Goal: Navigation & Orientation: Understand site structure

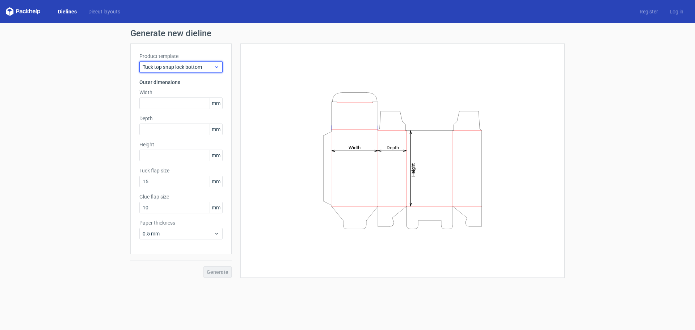
click at [213, 66] on span "Tuck top snap lock bottom" at bounding box center [178, 66] width 71 height 7
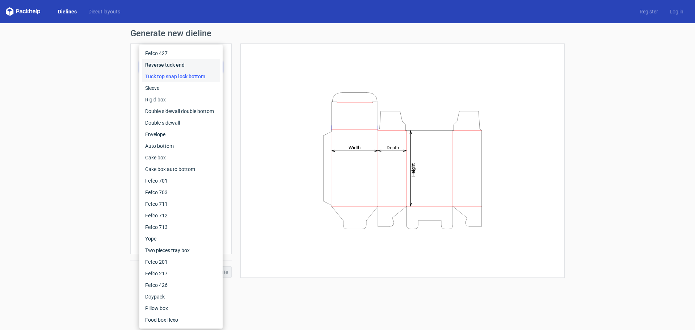
click at [204, 64] on div "Reverse tuck end" at bounding box center [180, 65] width 77 height 12
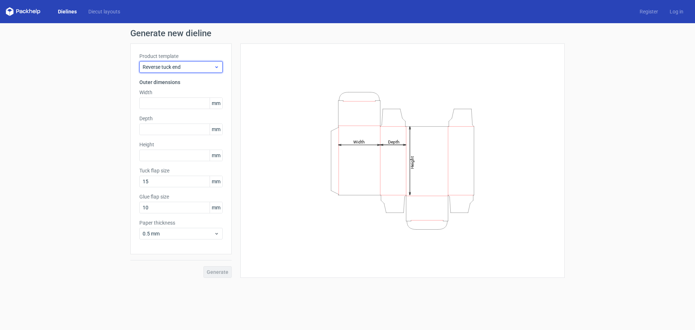
click at [203, 70] on span "Reverse tuck end" at bounding box center [178, 66] width 71 height 7
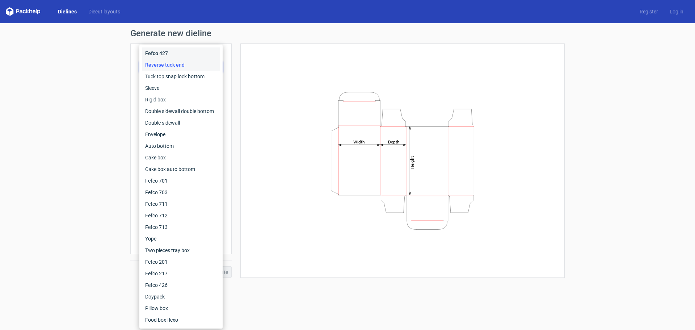
click at [203, 51] on div "Fefco 427" at bounding box center [180, 53] width 77 height 12
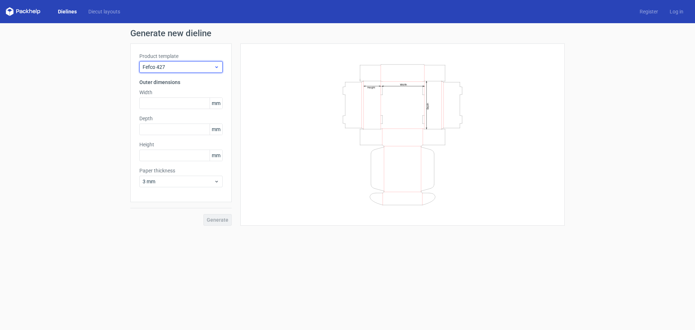
click at [204, 65] on span "Fefco 427" at bounding box center [178, 66] width 71 height 7
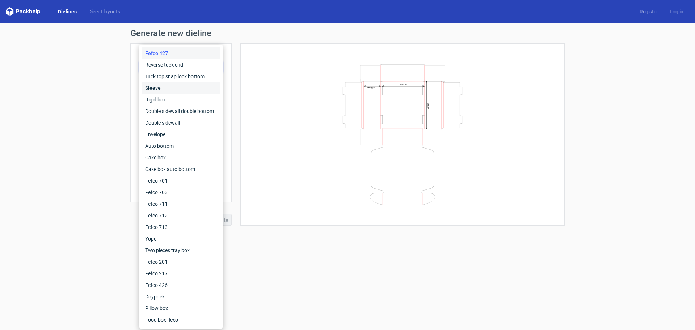
click at [193, 87] on div "Sleeve" at bounding box center [180, 88] width 77 height 12
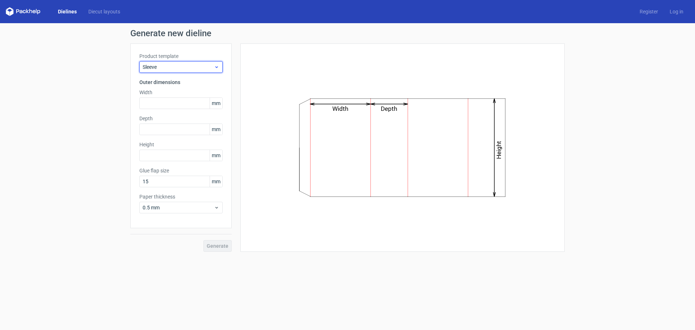
click at [200, 62] on div "Sleeve" at bounding box center [180, 67] width 83 height 12
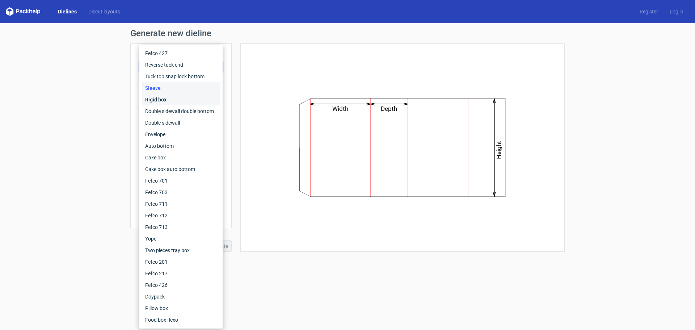
click at [179, 99] on div "Rigid box" at bounding box center [180, 100] width 77 height 12
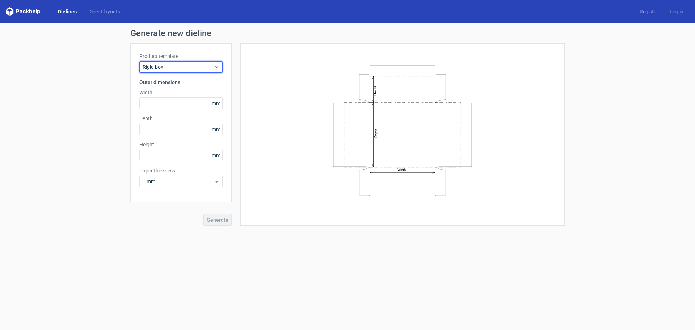
click at [201, 68] on span "Rigid box" at bounding box center [178, 66] width 71 height 7
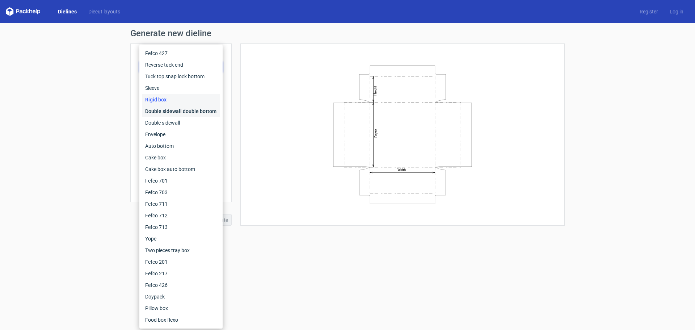
click at [181, 110] on div "Double sidewall double bottom" at bounding box center [180, 111] width 77 height 12
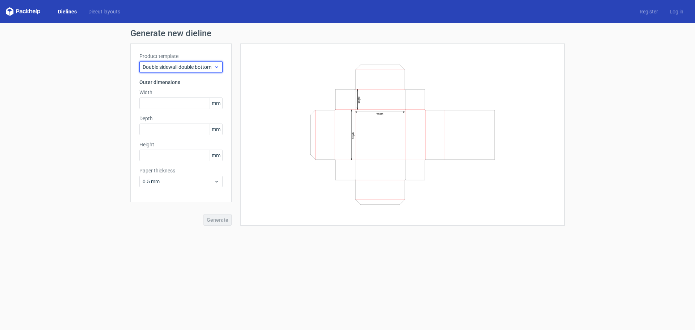
click at [200, 69] on span "Double sidewall double bottom" at bounding box center [178, 66] width 71 height 7
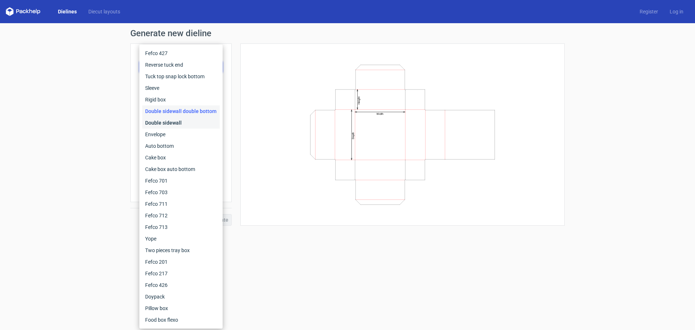
drag, startPoint x: 178, startPoint y: 121, endPoint x: 181, endPoint y: 109, distance: 11.7
click at [177, 121] on div "Double sidewall" at bounding box center [180, 123] width 77 height 12
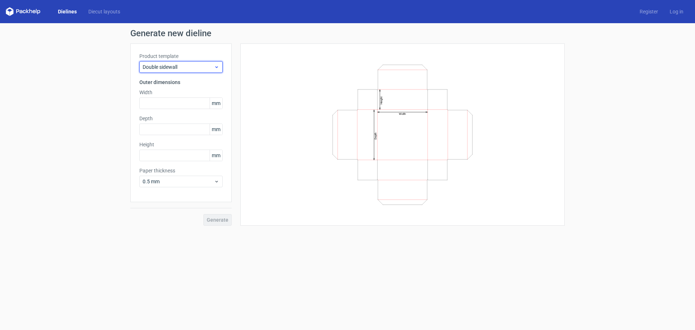
click at [195, 65] on span "Double sidewall" at bounding box center [178, 66] width 71 height 7
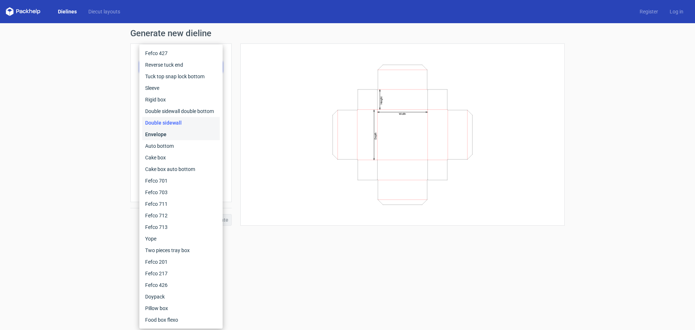
click at [181, 136] on div "Envelope" at bounding box center [180, 135] width 77 height 12
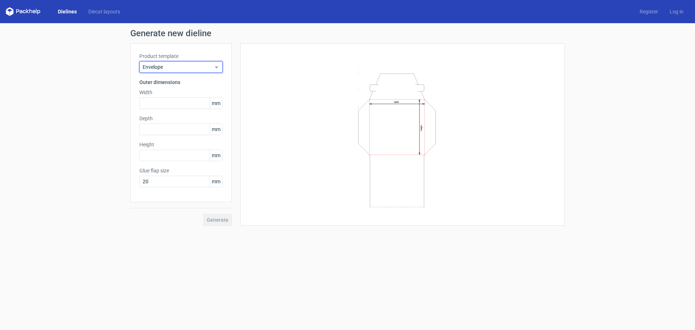
click at [193, 63] on span "Envelope" at bounding box center [178, 66] width 71 height 7
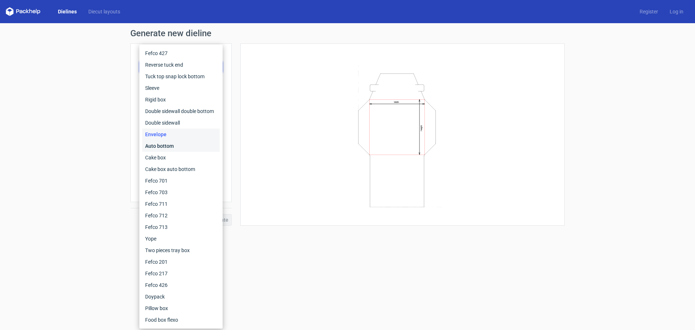
click at [169, 141] on div "Auto bottom" at bounding box center [180, 146] width 77 height 12
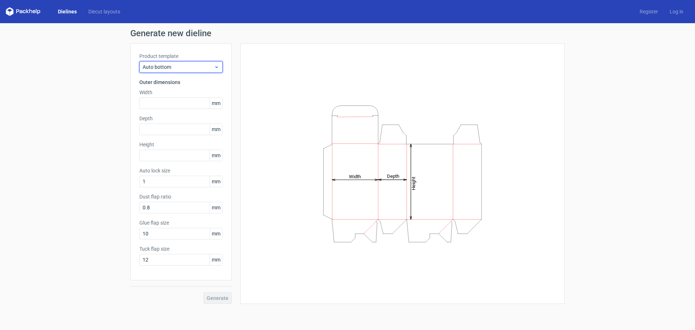
click at [202, 68] on span "Auto bottom" at bounding box center [178, 66] width 71 height 7
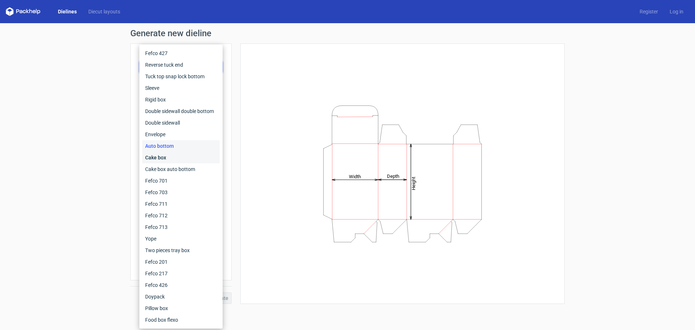
click at [179, 155] on div "Cake box" at bounding box center [180, 158] width 77 height 12
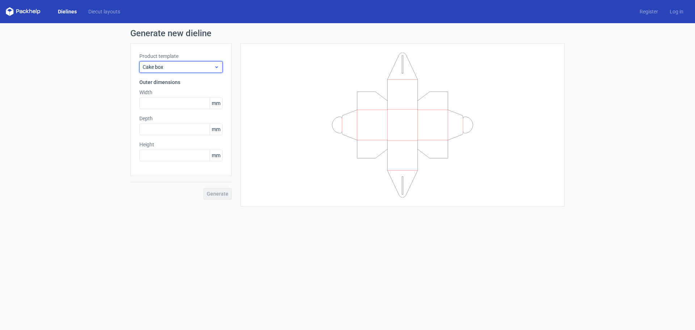
click at [200, 66] on span "Cake box" at bounding box center [178, 66] width 71 height 7
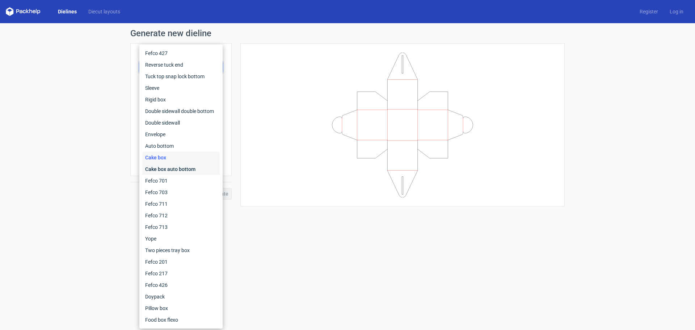
click at [179, 172] on div "Cake box auto bottom" at bounding box center [180, 169] width 77 height 12
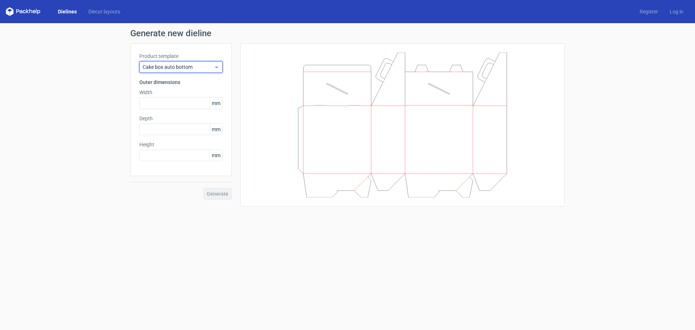
click at [208, 64] on span "Cake box auto bottom" at bounding box center [178, 66] width 71 height 7
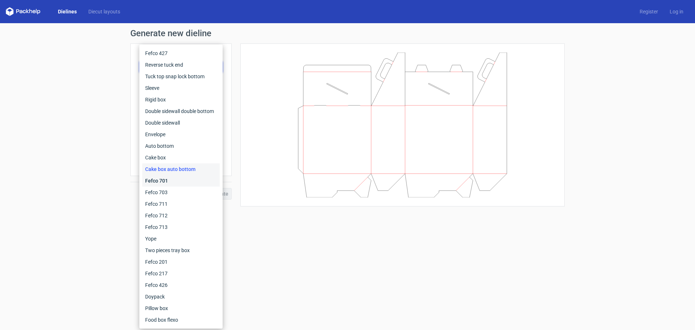
click at [195, 185] on div "Fefco 701" at bounding box center [180, 181] width 77 height 12
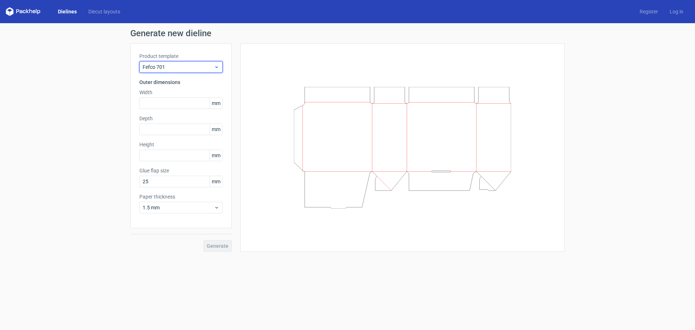
click at [213, 63] on span "Fefco 701" at bounding box center [178, 66] width 71 height 7
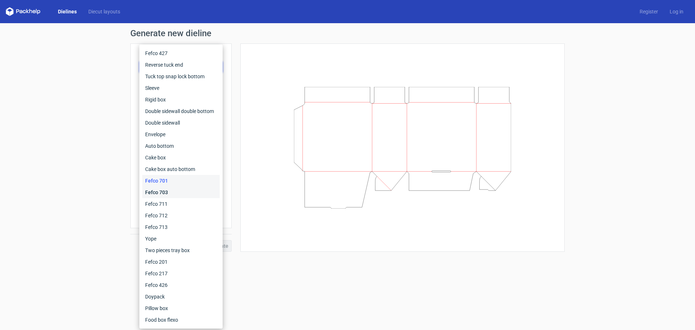
click at [184, 192] on div "Fefco 703" at bounding box center [180, 192] width 77 height 12
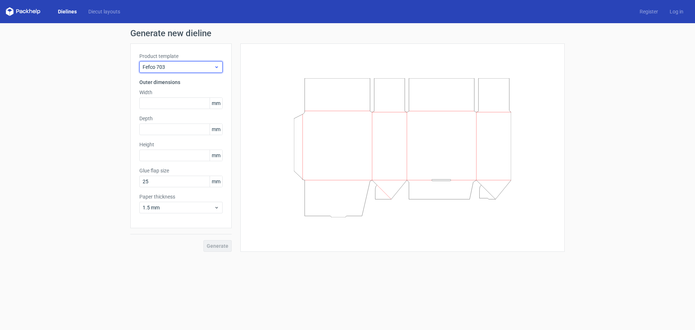
click at [203, 66] on span "Fefco 703" at bounding box center [178, 66] width 71 height 7
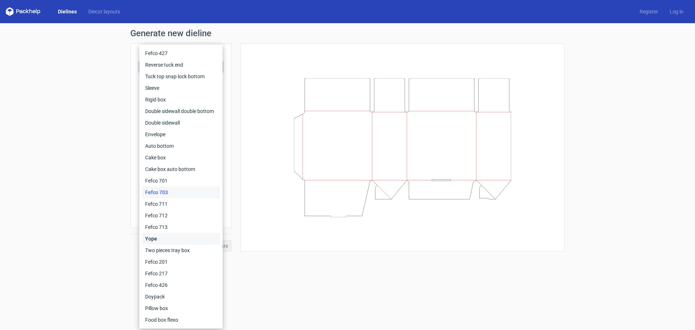
click at [167, 240] on div "Yope" at bounding box center [180, 239] width 77 height 12
